Goal: Check status: Check status

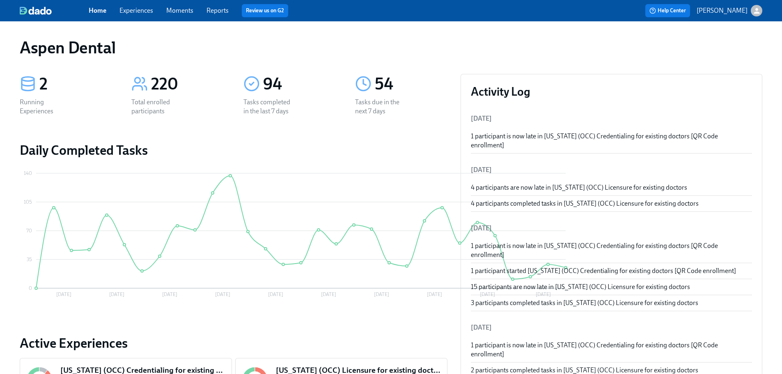
click at [218, 9] on link "Reports" at bounding box center [218, 11] width 22 height 8
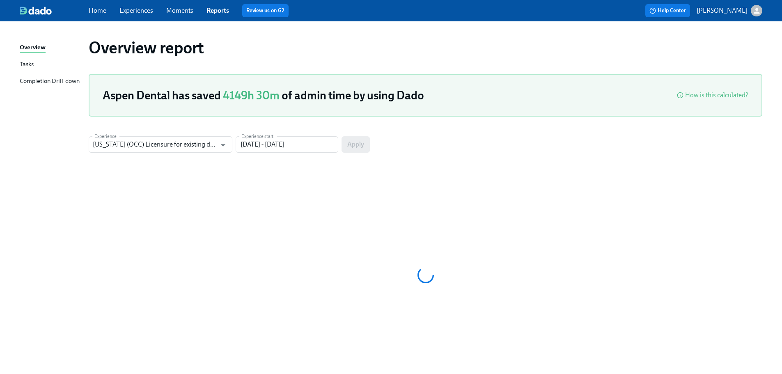
click at [60, 78] on div "Completion Drill-down" at bounding box center [50, 81] width 60 height 10
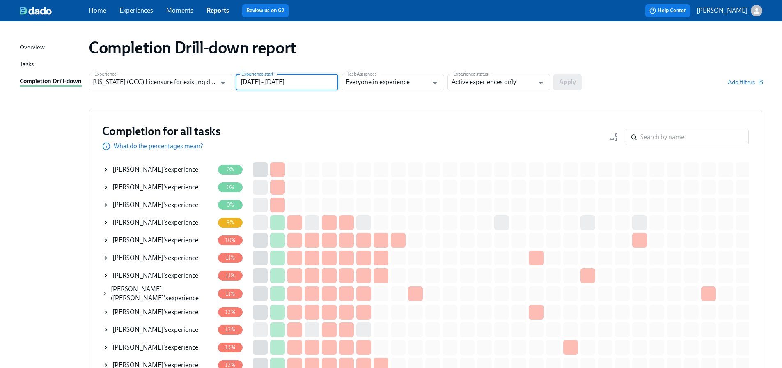
click at [262, 76] on input "[DATE] - [DATE]" at bounding box center [287, 82] width 103 height 16
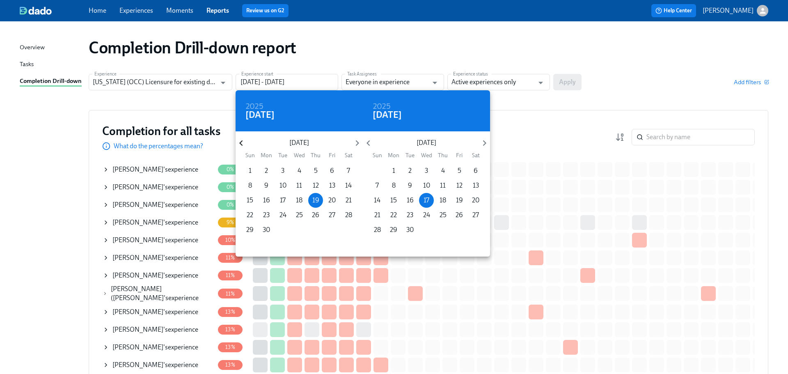
click at [244, 140] on icon "button" at bounding box center [241, 143] width 11 height 11
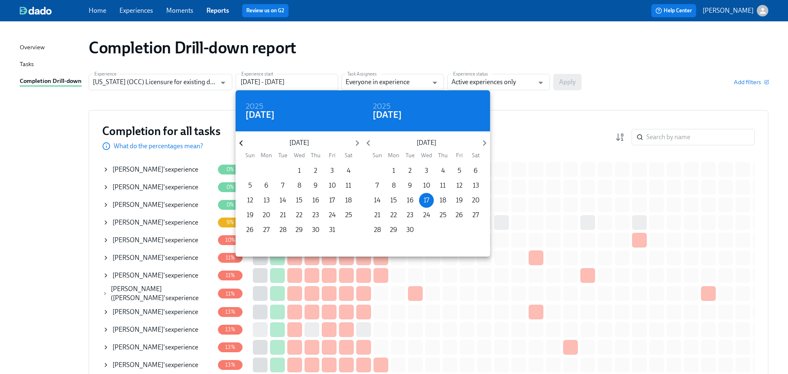
click at [244, 140] on icon "button" at bounding box center [241, 143] width 11 height 11
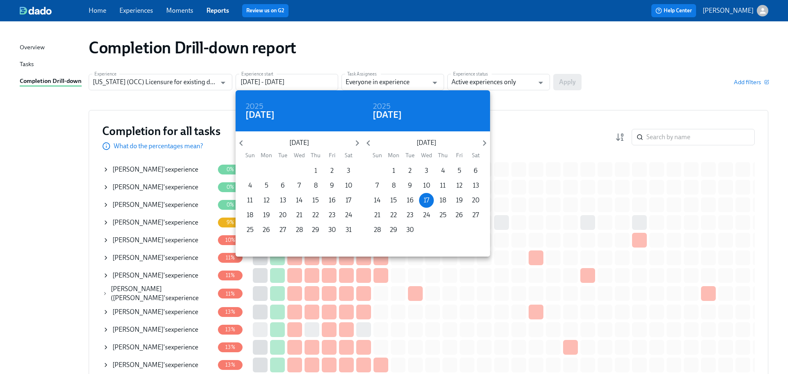
click at [318, 170] on span "1" at bounding box center [315, 170] width 15 height 9
type input "[DATE] - [DATE]"
click at [505, 80] on div at bounding box center [394, 187] width 788 height 374
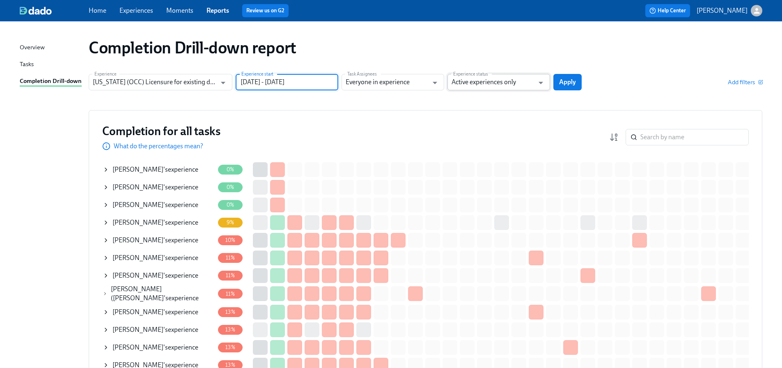
click at [510, 83] on input "Active experiences only" at bounding box center [493, 82] width 83 height 16
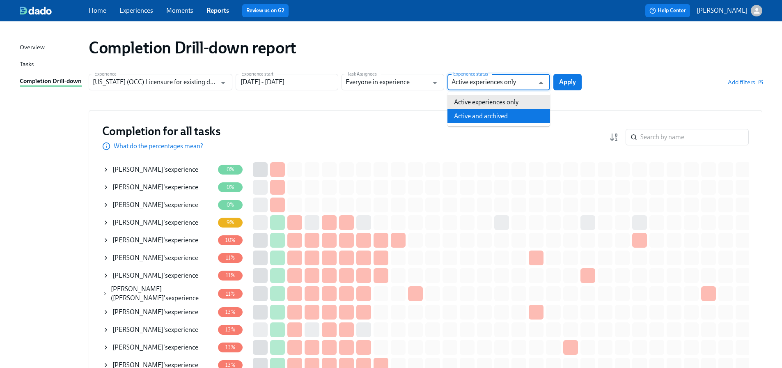
click at [505, 113] on li "Active and archived" at bounding box center [499, 116] width 103 height 14
type input "Active and archived"
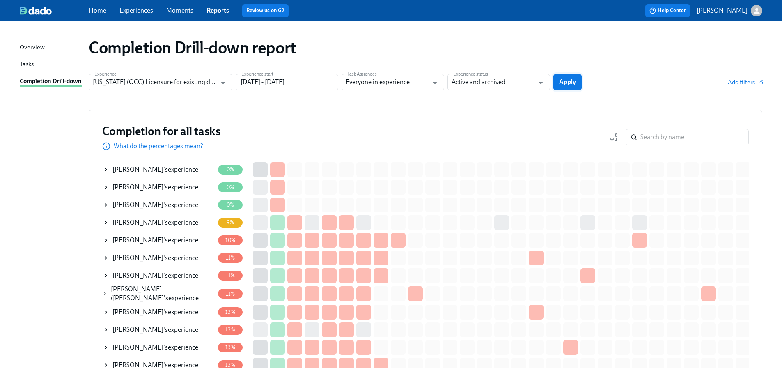
click at [571, 85] on span "Apply" at bounding box center [567, 82] width 17 height 8
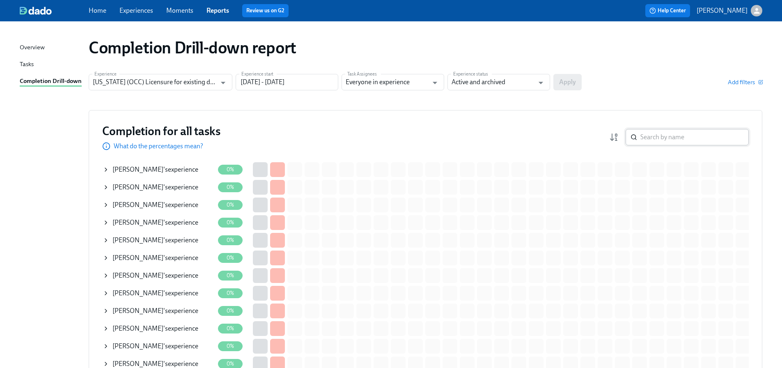
click at [685, 141] on input "search" at bounding box center [695, 137] width 108 height 16
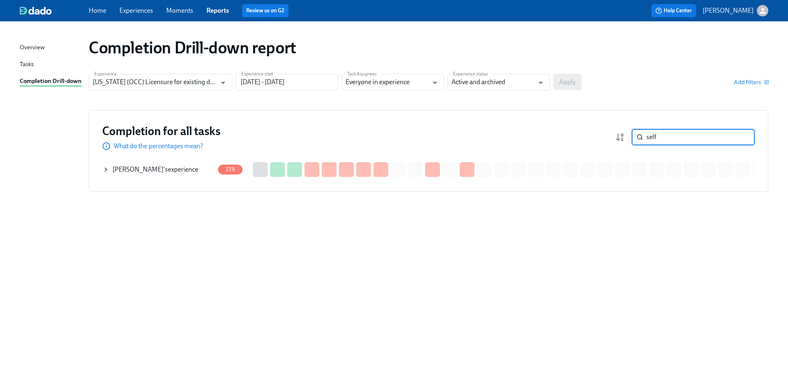
type input "self"
click at [175, 171] on div "[PERSON_NAME] 's experience" at bounding box center [156, 169] width 86 height 9
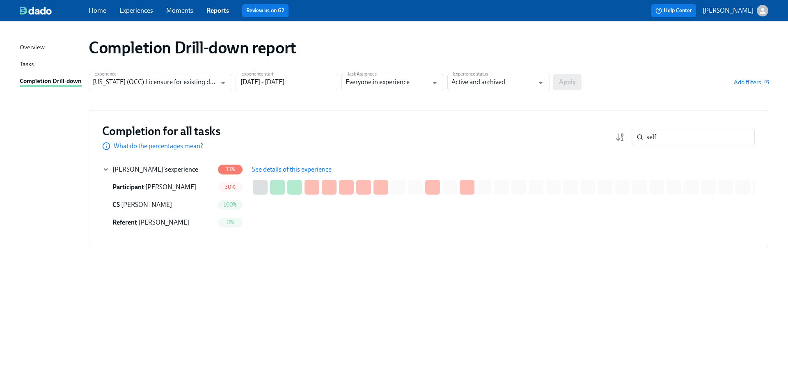
click at [269, 167] on span "See details of this experience" at bounding box center [292, 169] width 80 height 8
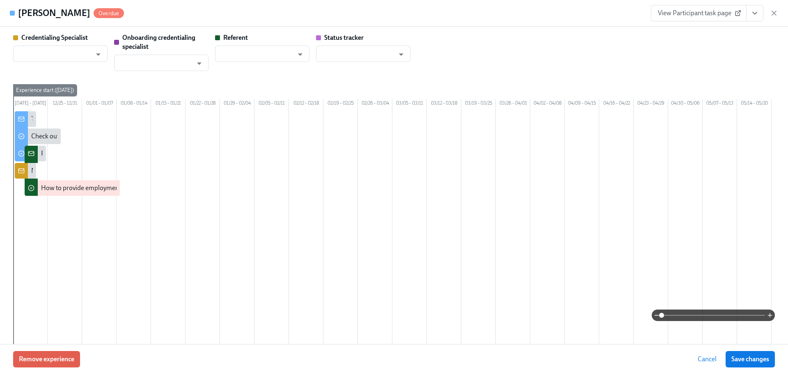
type input "[PERSON_NAME]"
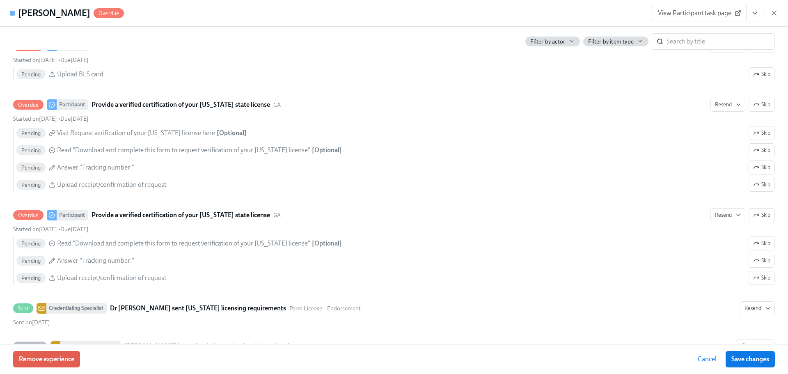
scroll to position [1643, 0]
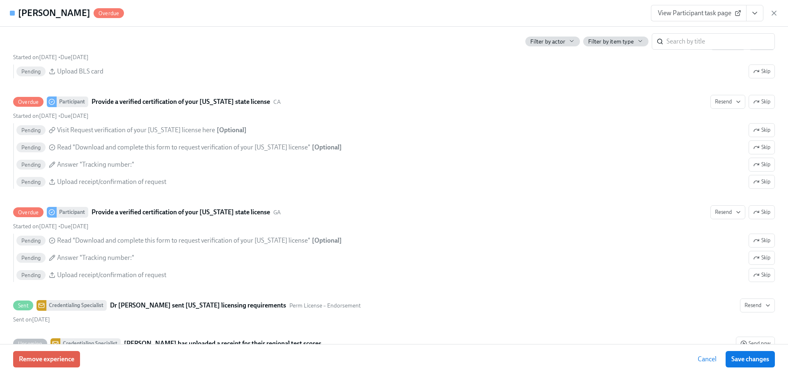
click at [535, 352] on div "Remove experience Cancel Save changes" at bounding box center [394, 359] width 788 height 30
